Goal: Information Seeking & Learning: Learn about a topic

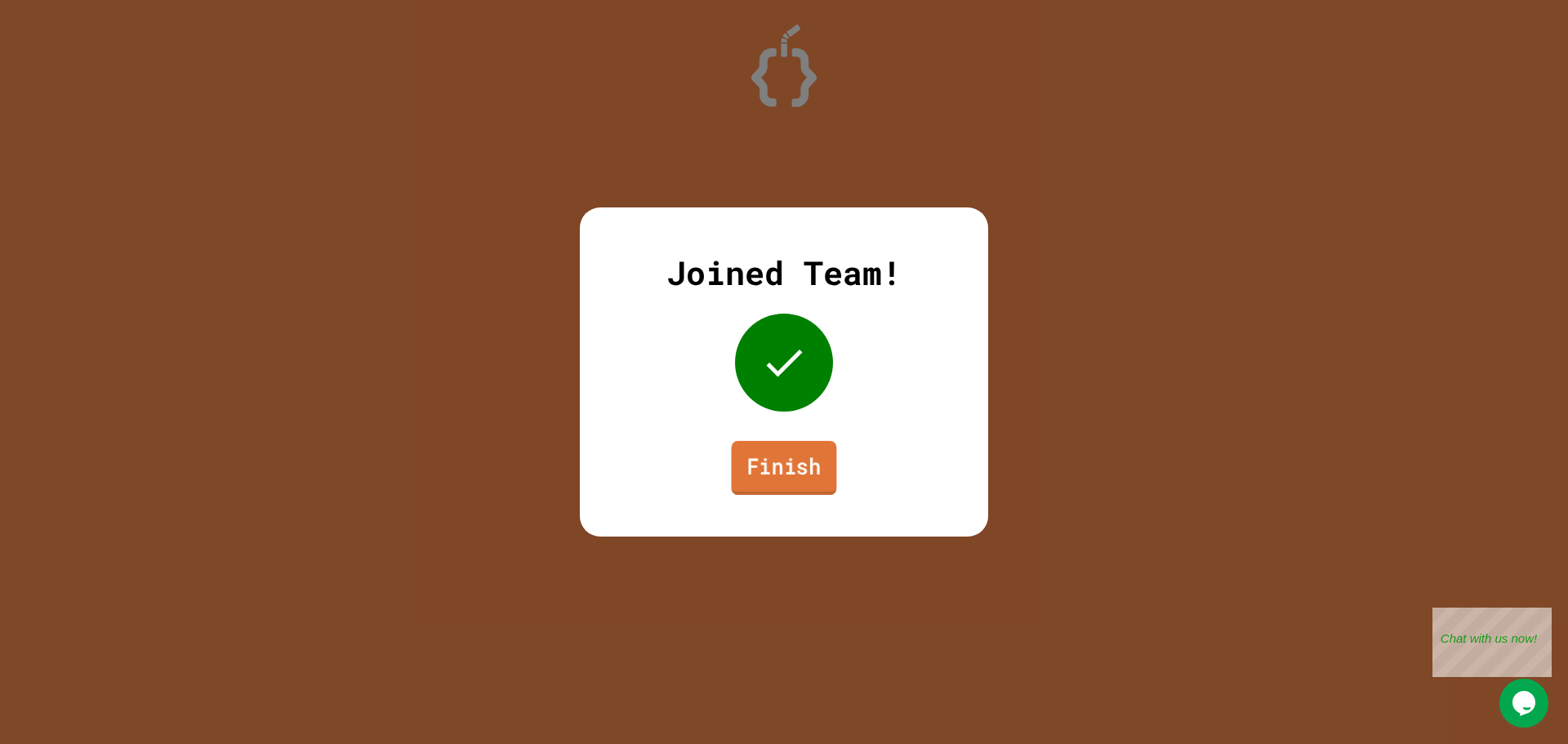
click at [765, 464] on link "Finish" at bounding box center [784, 467] width 106 height 54
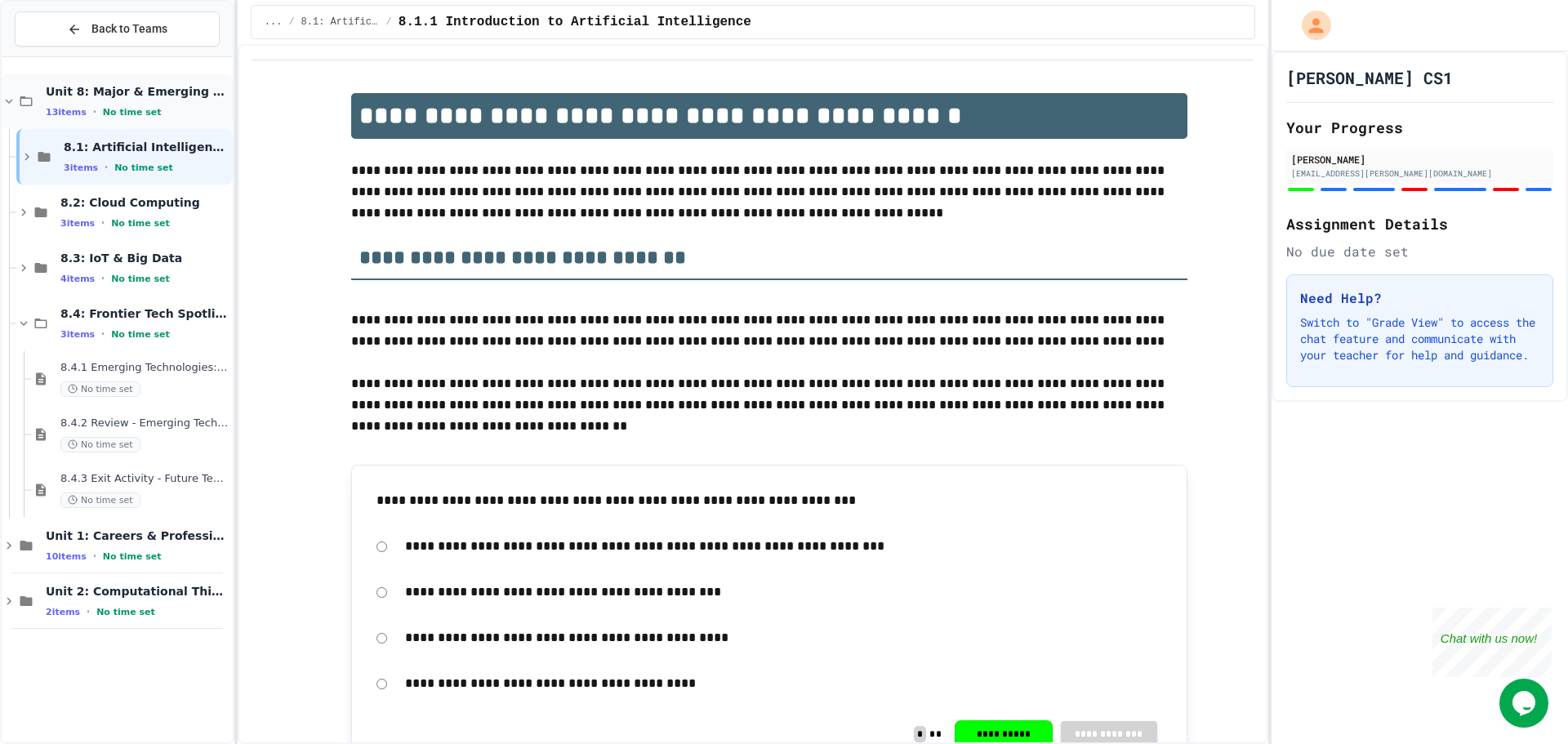
click at [131, 101] on div "Unit 8: Major & Emerging Technologies 13 items • No time set" at bounding box center [137, 101] width 184 height 35
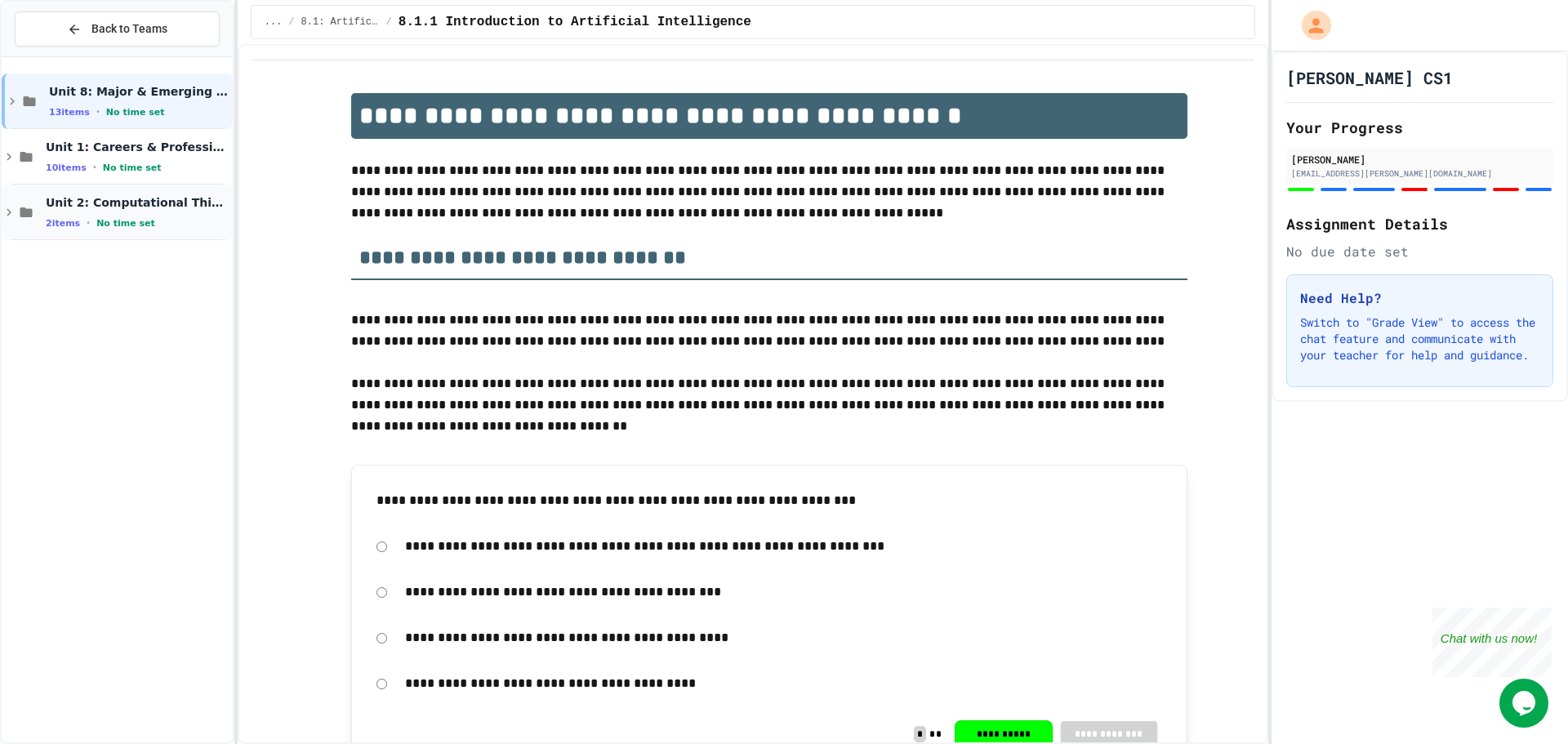
click at [126, 202] on span "Unit 2: Computational Thinking & Problem-Solving" at bounding box center [137, 203] width 184 height 15
click at [143, 260] on span "2.1: Foundations of Computational Thinking" at bounding box center [144, 258] width 169 height 15
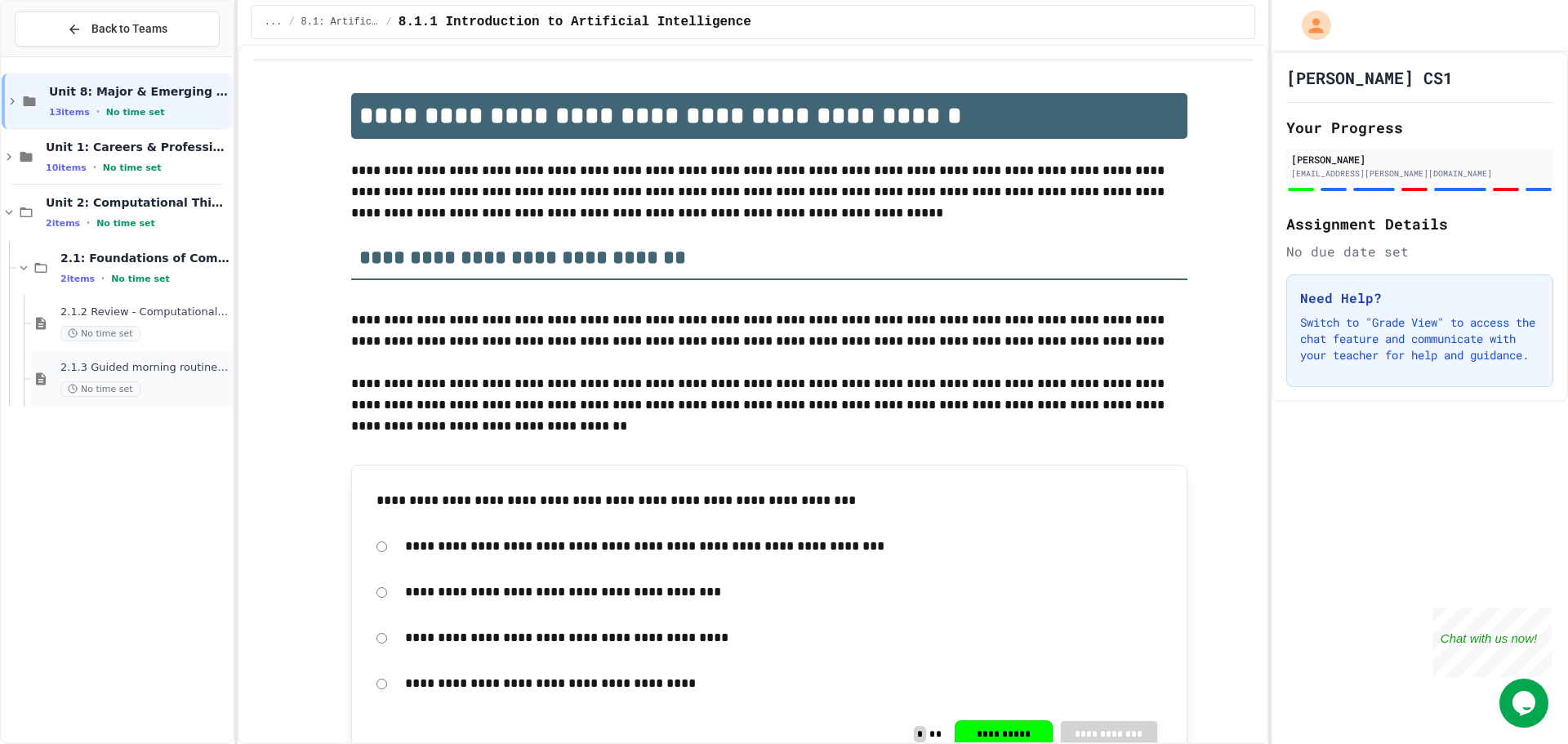
click at [176, 387] on div "No time set" at bounding box center [144, 389] width 169 height 16
